Goal: Transaction & Acquisition: Purchase product/service

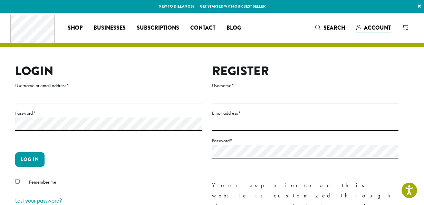
click at [20, 97] on input "Username or email address *" at bounding box center [108, 96] width 186 height 13
type input "**********"
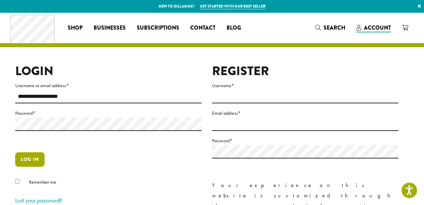
click at [31, 160] on button "Log in" at bounding box center [29, 159] width 29 height 14
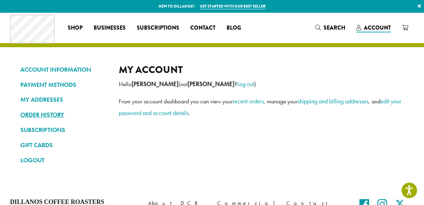
click at [40, 116] on link "ORDER HISTORY" at bounding box center [64, 115] width 88 height 12
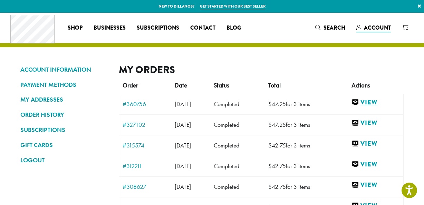
click at [377, 104] on link "View" at bounding box center [375, 102] width 48 height 9
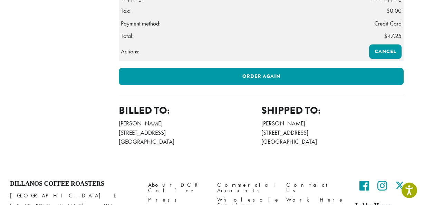
scroll to position [272, 0]
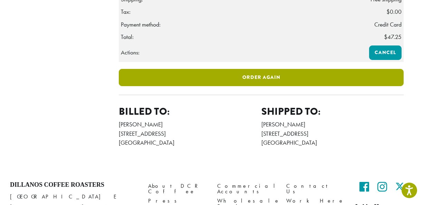
click at [269, 86] on link "Order again" at bounding box center [261, 77] width 285 height 17
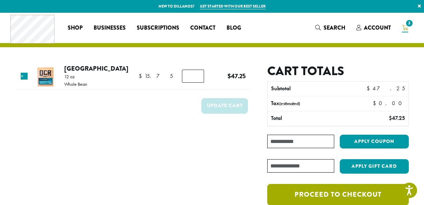
click at [312, 194] on link "Proceed to checkout" at bounding box center [337, 194] width 141 height 21
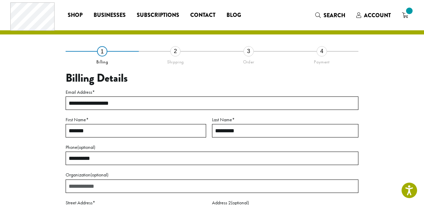
select select "**"
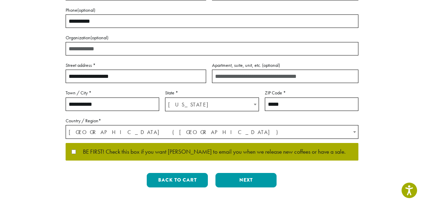
scroll to position [151, 0]
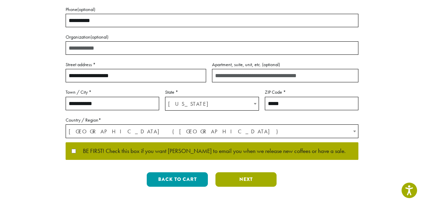
click at [239, 179] on button "Next" at bounding box center [245, 179] width 61 height 14
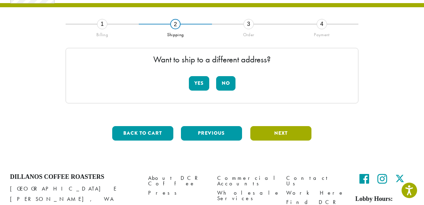
scroll to position [39, 0]
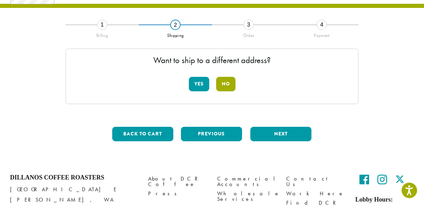
click at [224, 83] on button "No" at bounding box center [225, 84] width 19 height 14
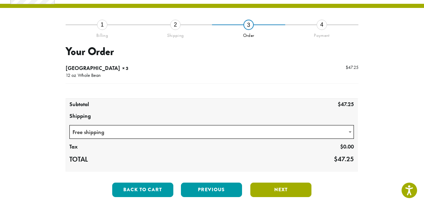
click at [280, 190] on button "Next" at bounding box center [280, 190] width 61 height 14
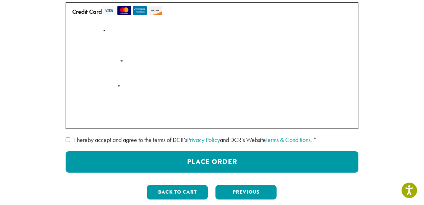
scroll to position [122, 0]
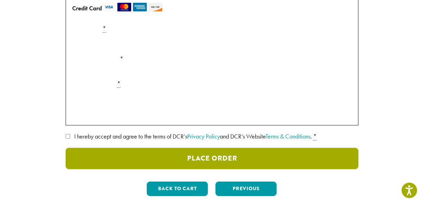
click at [202, 155] on button "Place Order" at bounding box center [212, 158] width 292 height 21
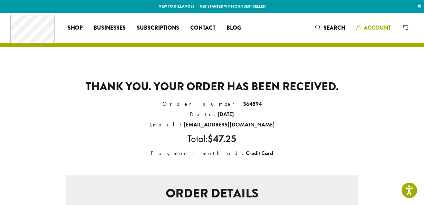
click at [378, 27] on span "Account" at bounding box center [377, 28] width 27 height 8
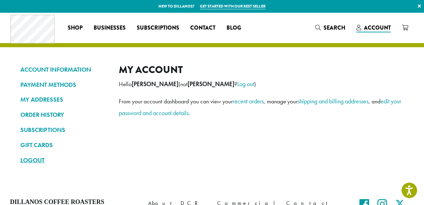
click at [37, 158] on link "LOGOUT" at bounding box center [64, 161] width 88 height 12
